Goal: Feedback & Contribution: Leave review/rating

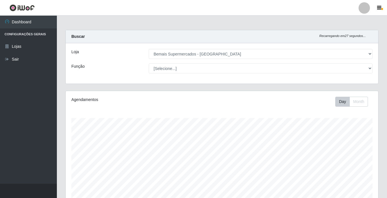
select select "250"
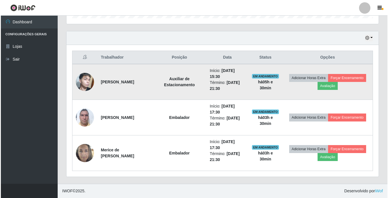
scroll to position [118, 312]
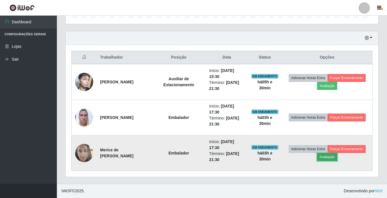
click at [326, 161] on button "Avaliação" at bounding box center [327, 157] width 20 height 8
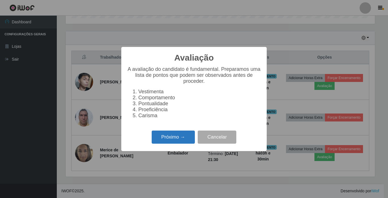
click at [160, 144] on button "Próximo →" at bounding box center [173, 136] width 43 height 13
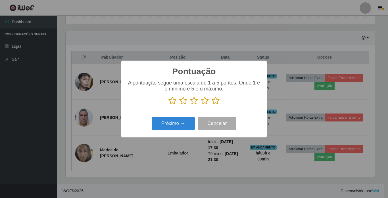
click at [213, 100] on icon at bounding box center [216, 100] width 8 height 9
click at [212, 105] on input "radio" at bounding box center [212, 105] width 0 height 0
click at [186, 126] on button "Próximo →" at bounding box center [173, 123] width 43 height 13
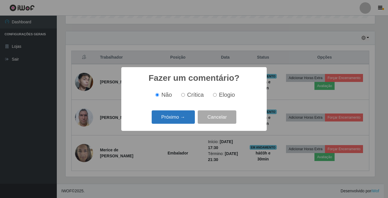
click at [178, 117] on button "Próximo →" at bounding box center [173, 116] width 43 height 13
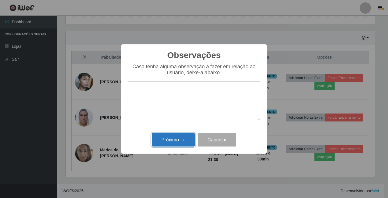
click at [186, 138] on button "Próximo →" at bounding box center [173, 139] width 43 height 13
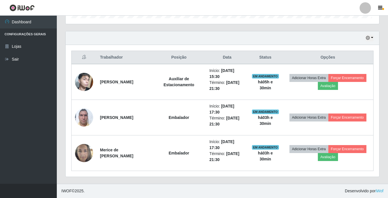
scroll to position [118, 312]
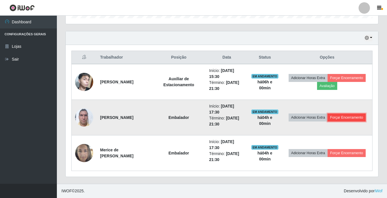
click at [348, 115] on button "Forçar Encerramento" at bounding box center [346, 117] width 38 height 8
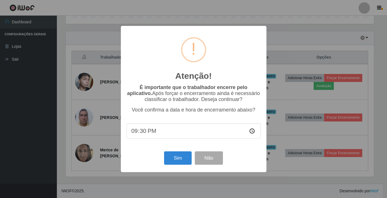
scroll to position [118, 309]
click at [184, 156] on button "Sim" at bounding box center [178, 157] width 28 height 13
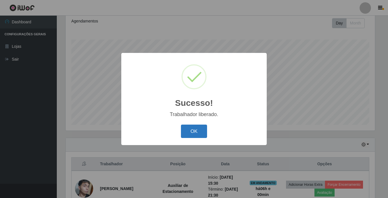
click at [186, 129] on button "OK" at bounding box center [194, 130] width 26 height 13
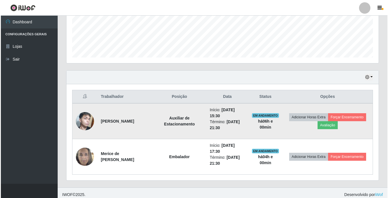
scroll to position [149, 0]
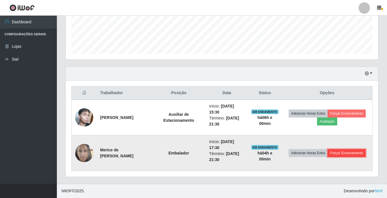
click at [345, 151] on button "Forçar Encerramento" at bounding box center [346, 153] width 38 height 8
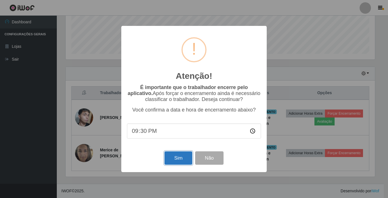
click at [174, 159] on button "Sim" at bounding box center [178, 157] width 28 height 13
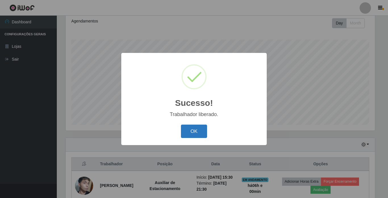
click at [186, 134] on button "OK" at bounding box center [194, 130] width 26 height 13
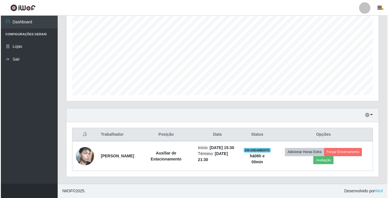
scroll to position [114, 0]
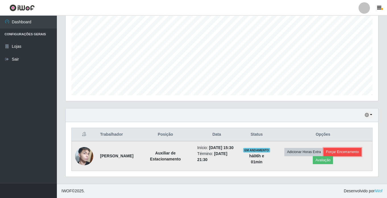
click at [348, 148] on button "Forçar Encerramento" at bounding box center [342, 152] width 38 height 8
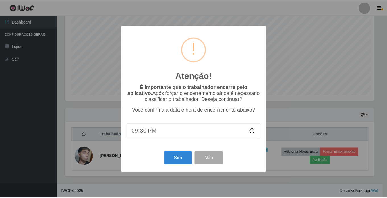
scroll to position [118, 309]
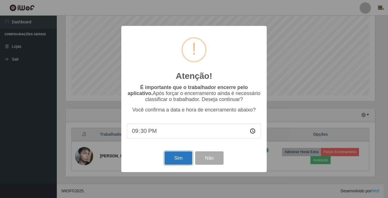
click at [176, 158] on button "Sim" at bounding box center [178, 157] width 28 height 13
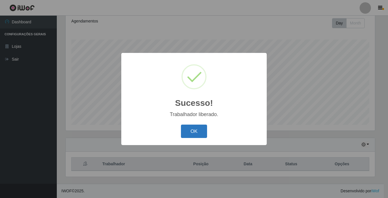
click at [194, 133] on button "OK" at bounding box center [194, 130] width 26 height 13
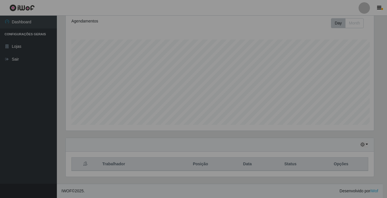
scroll to position [118, 312]
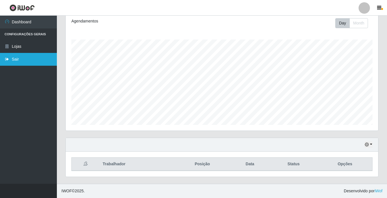
click at [17, 60] on link "Sair" at bounding box center [28, 59] width 57 height 13
